Goal: Book appointment/travel/reservation

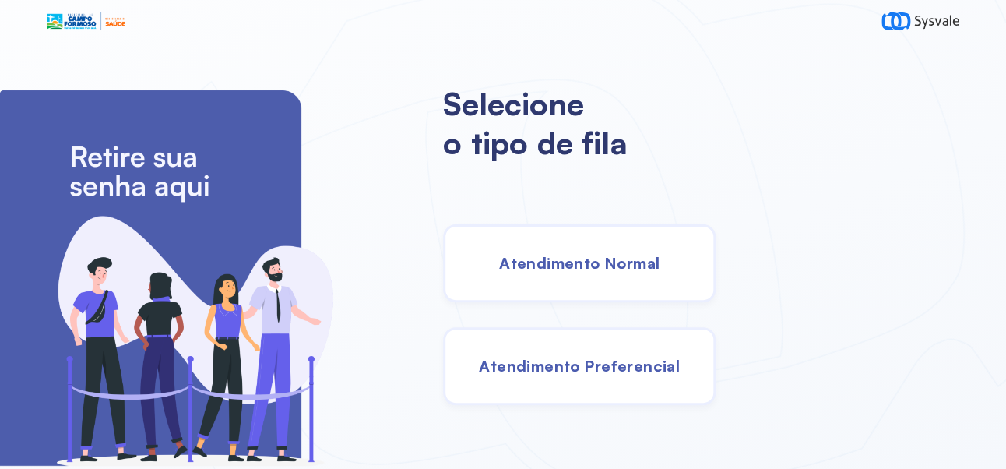
click at [623, 286] on div "Atendimento Normal" at bounding box center [579, 263] width 273 height 78
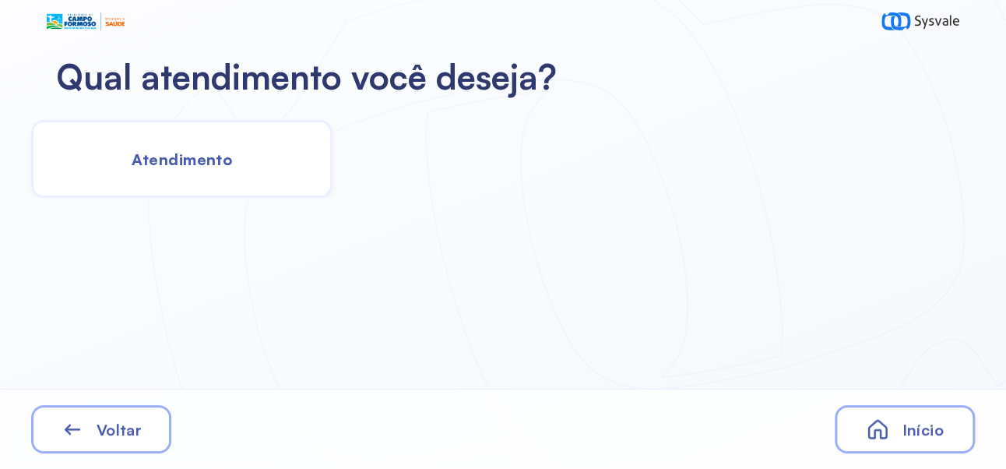
click at [199, 157] on span "Atendimento" at bounding box center [182, 159] width 100 height 19
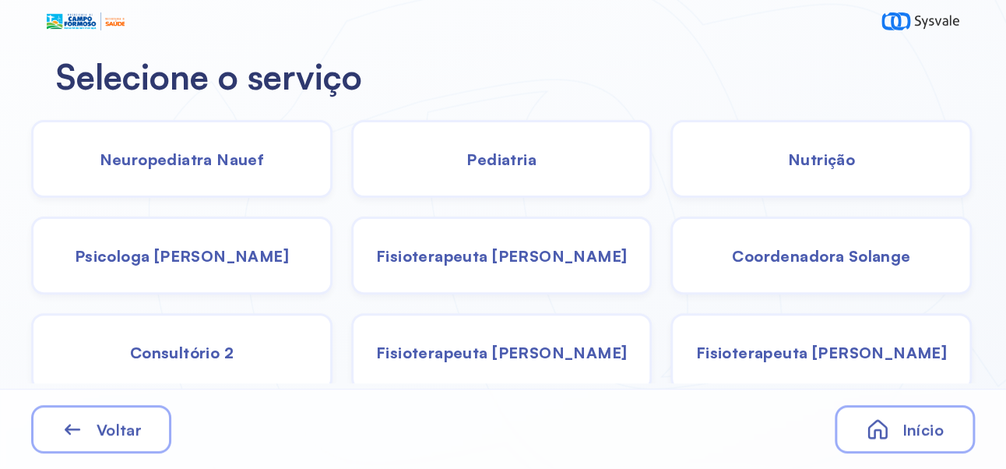
click at [856, 253] on span "Coordenadora Solange" at bounding box center [821, 255] width 178 height 19
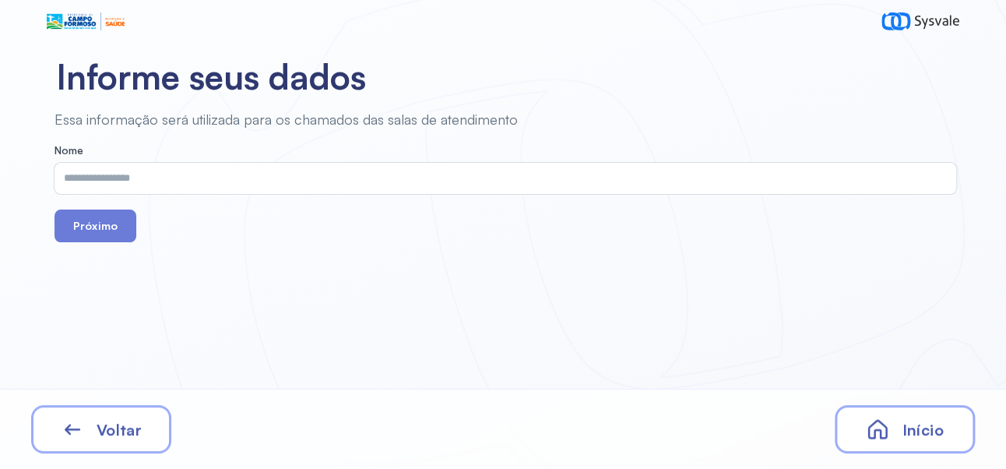
click at [342, 175] on input "text" at bounding box center [503, 178] width 896 height 31
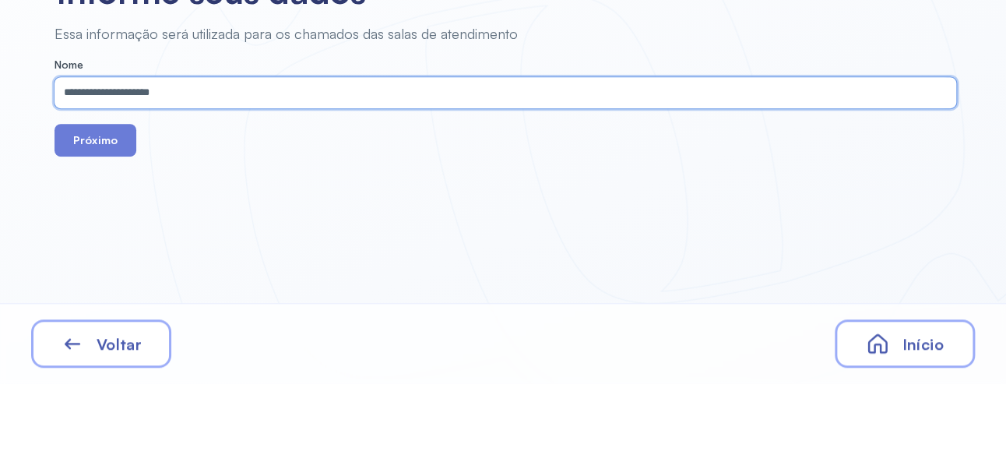
type input "**********"
click at [97, 238] on button "Próximo" at bounding box center [96, 225] width 82 height 33
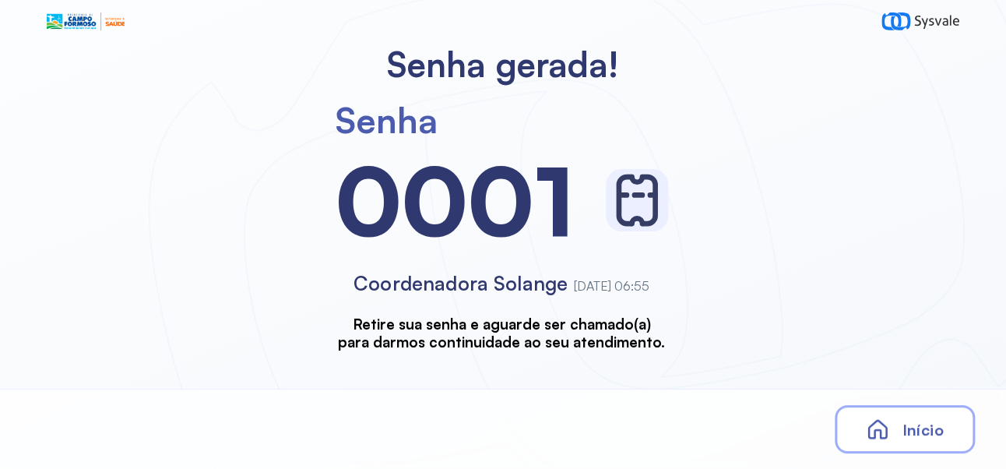
click at [921, 423] on span "Início" at bounding box center [922, 429] width 41 height 19
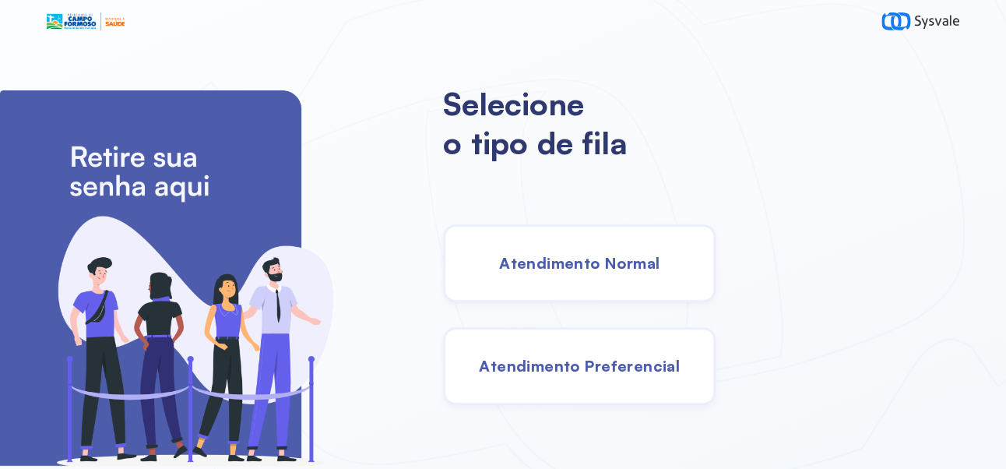
click at [649, 269] on span "Atendimento Normal" at bounding box center [579, 262] width 160 height 19
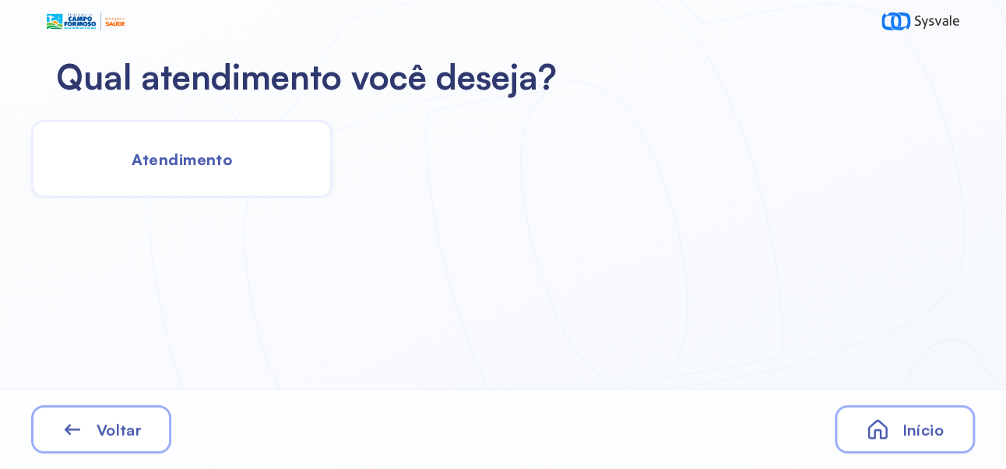
click at [198, 160] on span "Atendimento" at bounding box center [182, 159] width 100 height 19
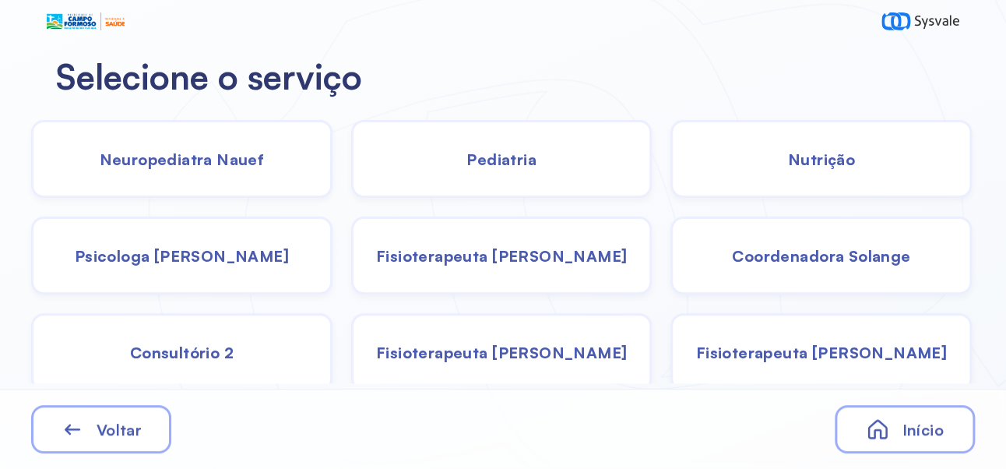
click at [836, 256] on span "Coordenadora Solange" at bounding box center [821, 255] width 178 height 19
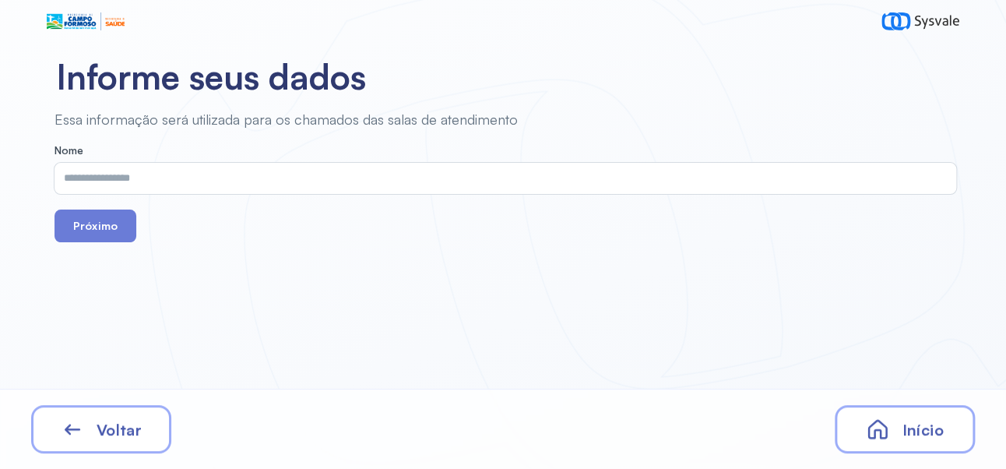
click at [445, 178] on input "text" at bounding box center [503, 178] width 896 height 31
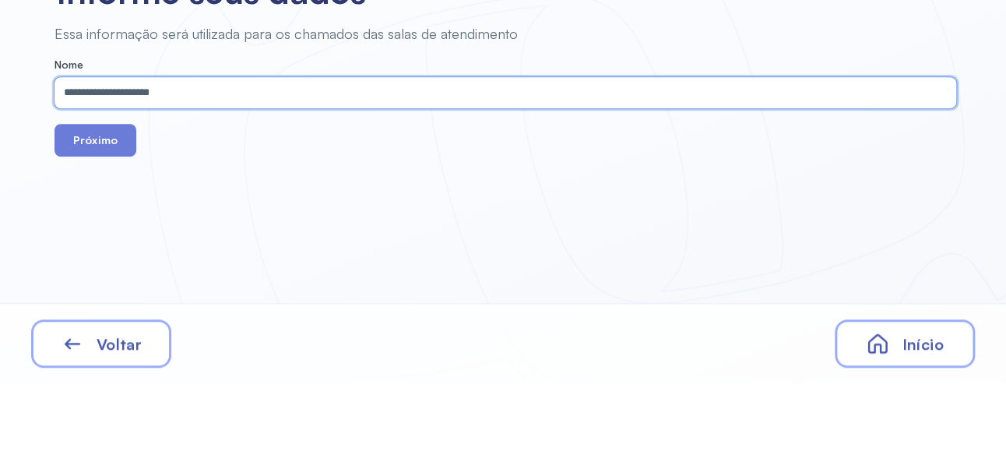
type input "**********"
click at [97, 233] on button "Próximo" at bounding box center [96, 225] width 82 height 33
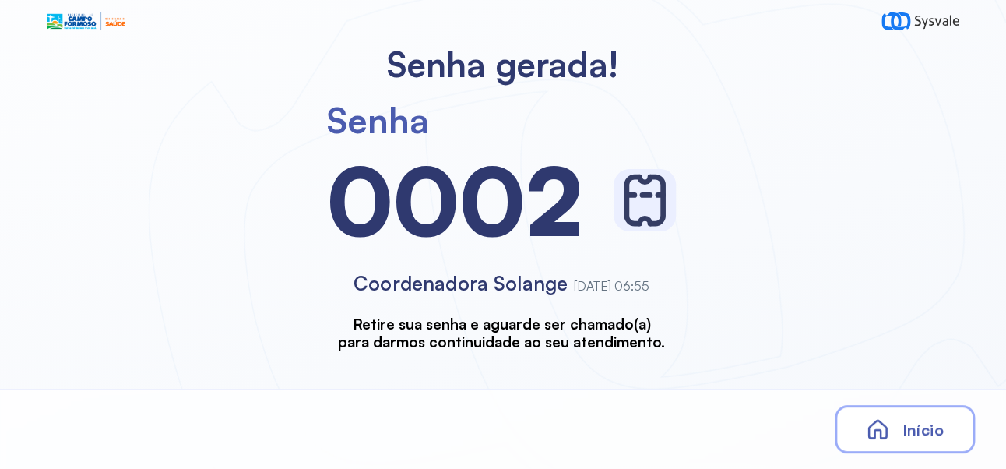
click at [926, 431] on span "Início" at bounding box center [922, 429] width 41 height 19
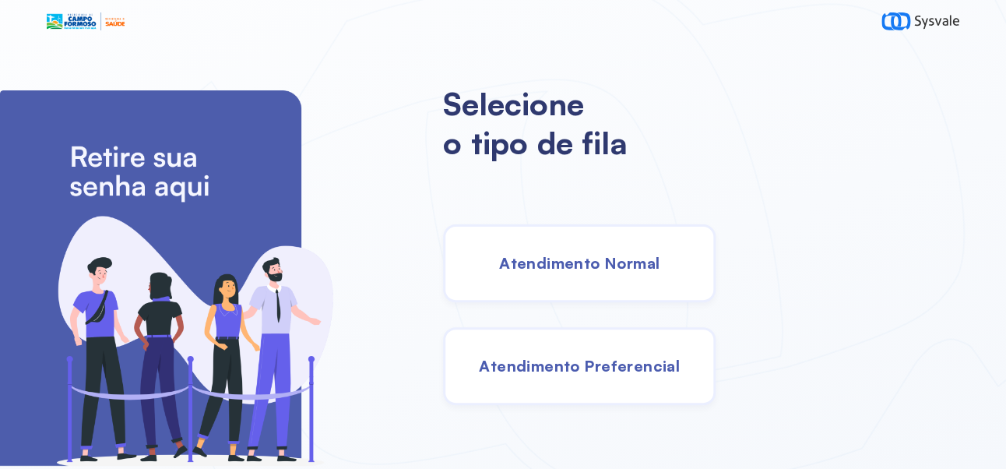
click at [625, 252] on div "Atendimento Normal" at bounding box center [579, 263] width 273 height 78
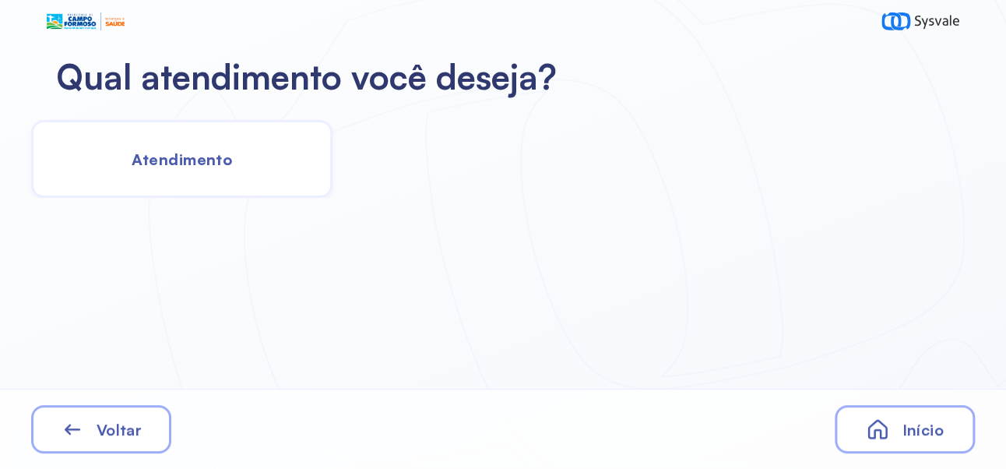
click at [206, 151] on span "Atendimento" at bounding box center [182, 159] width 100 height 19
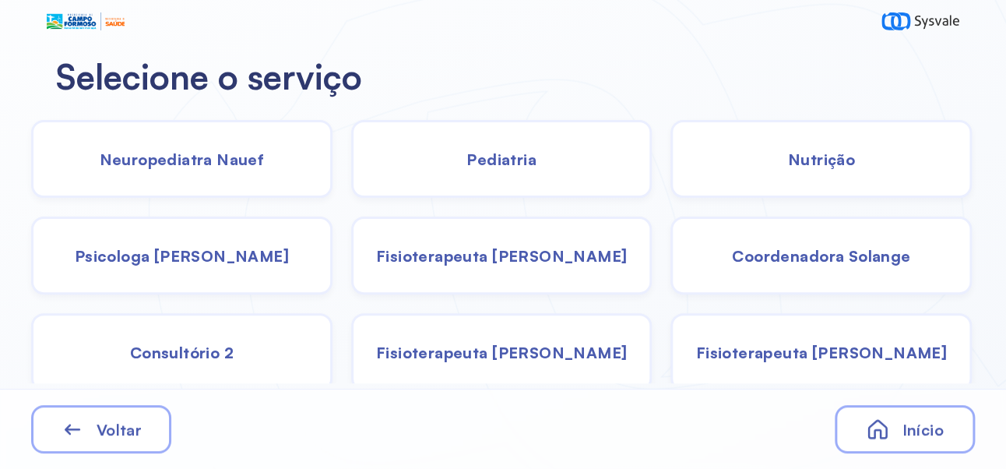
click at [839, 154] on span "Nutrição" at bounding box center [821, 159] width 67 height 19
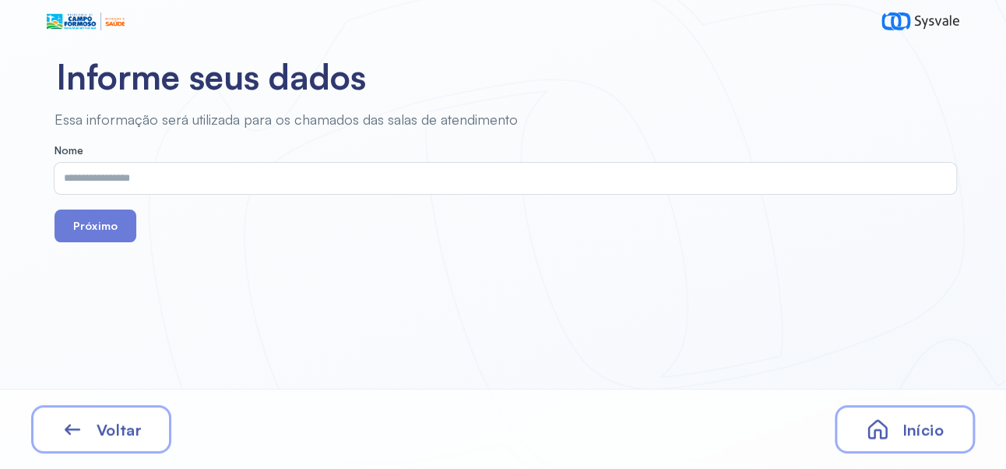
click at [442, 185] on input "text" at bounding box center [503, 178] width 896 height 31
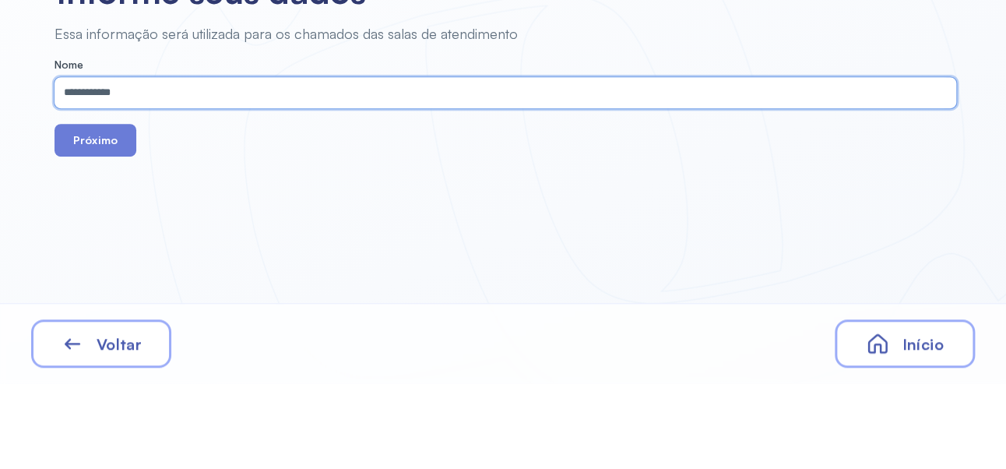
type input "**********"
click at [93, 213] on button "Próximo" at bounding box center [96, 225] width 82 height 33
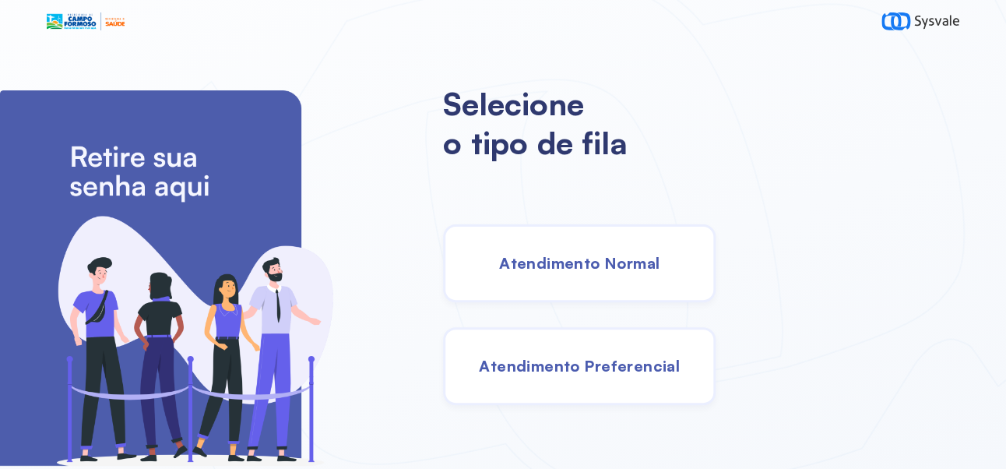
click at [643, 267] on span "Atendimento Normal" at bounding box center [579, 262] width 160 height 19
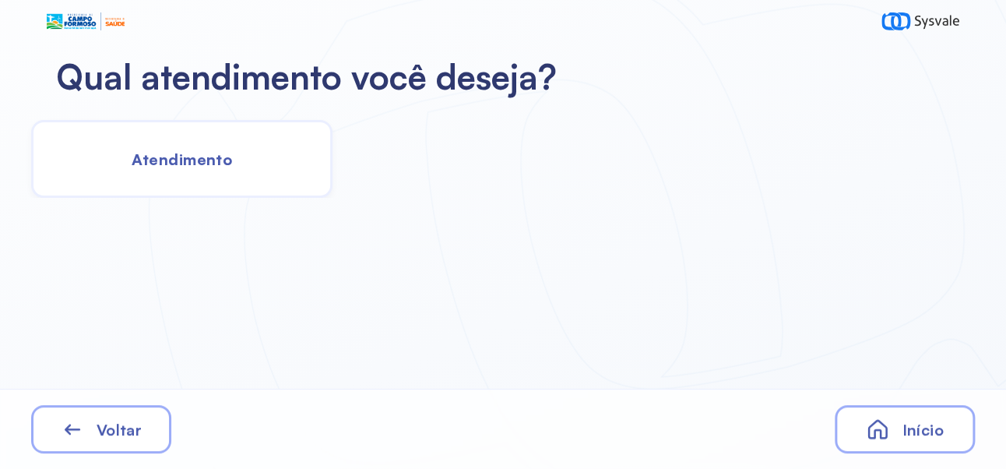
click at [204, 132] on div "Atendimento" at bounding box center [181, 159] width 301 height 78
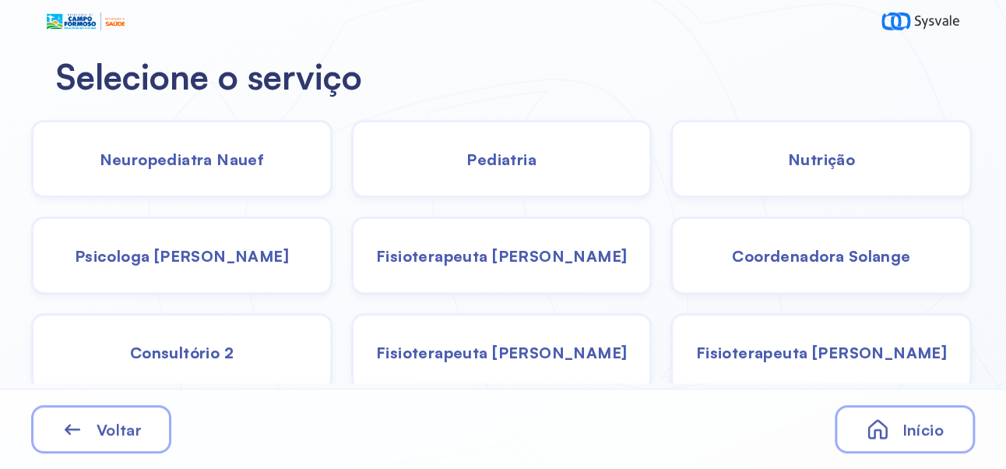
click at [868, 269] on div "Coordenadora Solange" at bounding box center [820, 255] width 301 height 78
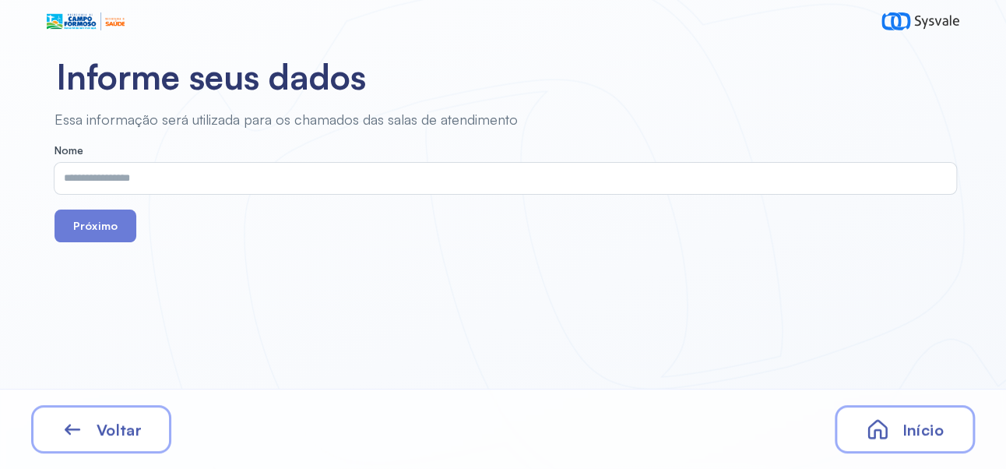
click at [459, 163] on input "text" at bounding box center [503, 178] width 896 height 31
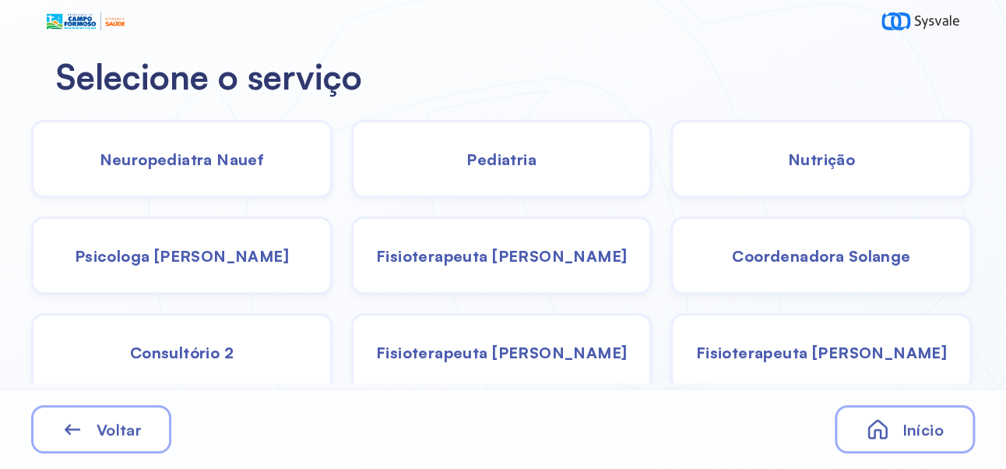
click at [836, 268] on div "Coordenadora Solange" at bounding box center [820, 255] width 301 height 78
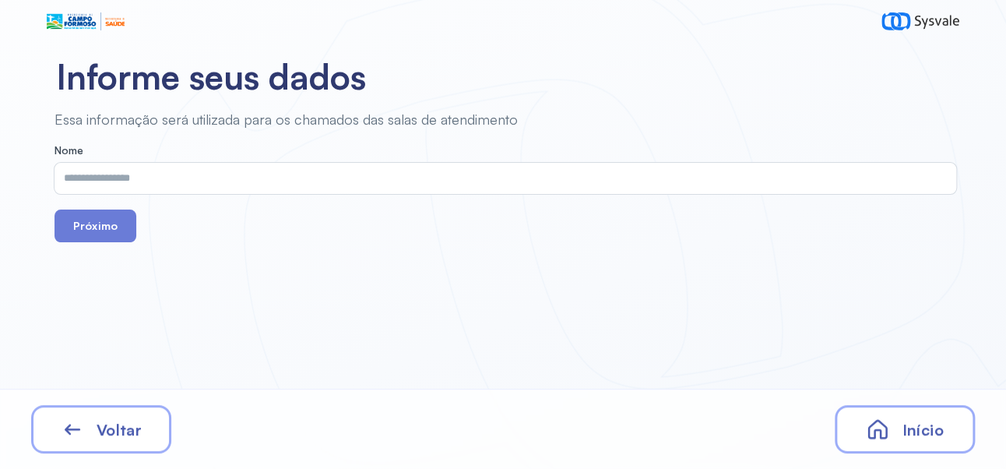
click at [284, 173] on input "text" at bounding box center [503, 178] width 896 height 31
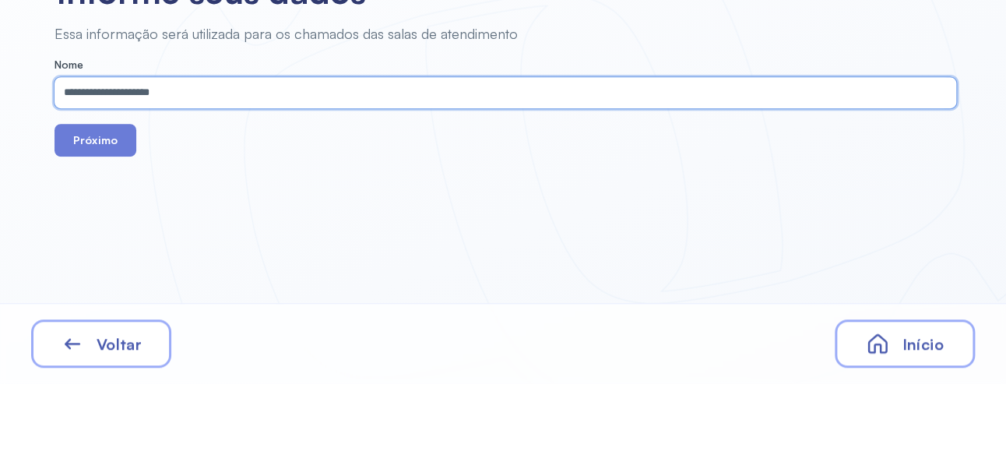
type input "**********"
click at [100, 223] on button "Próximo" at bounding box center [96, 225] width 82 height 33
